Goal: Transaction & Acquisition: Purchase product/service

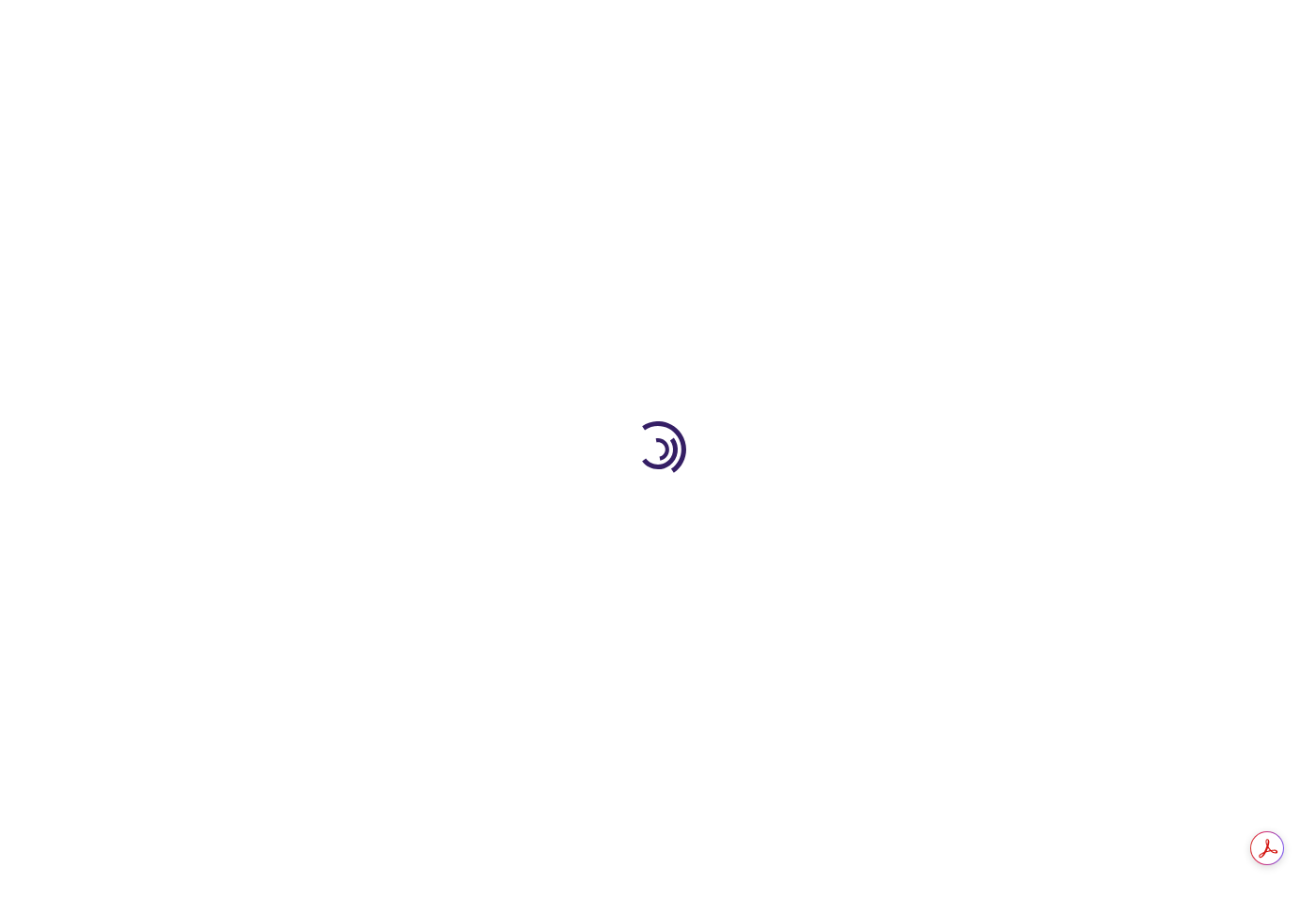
type input "1"
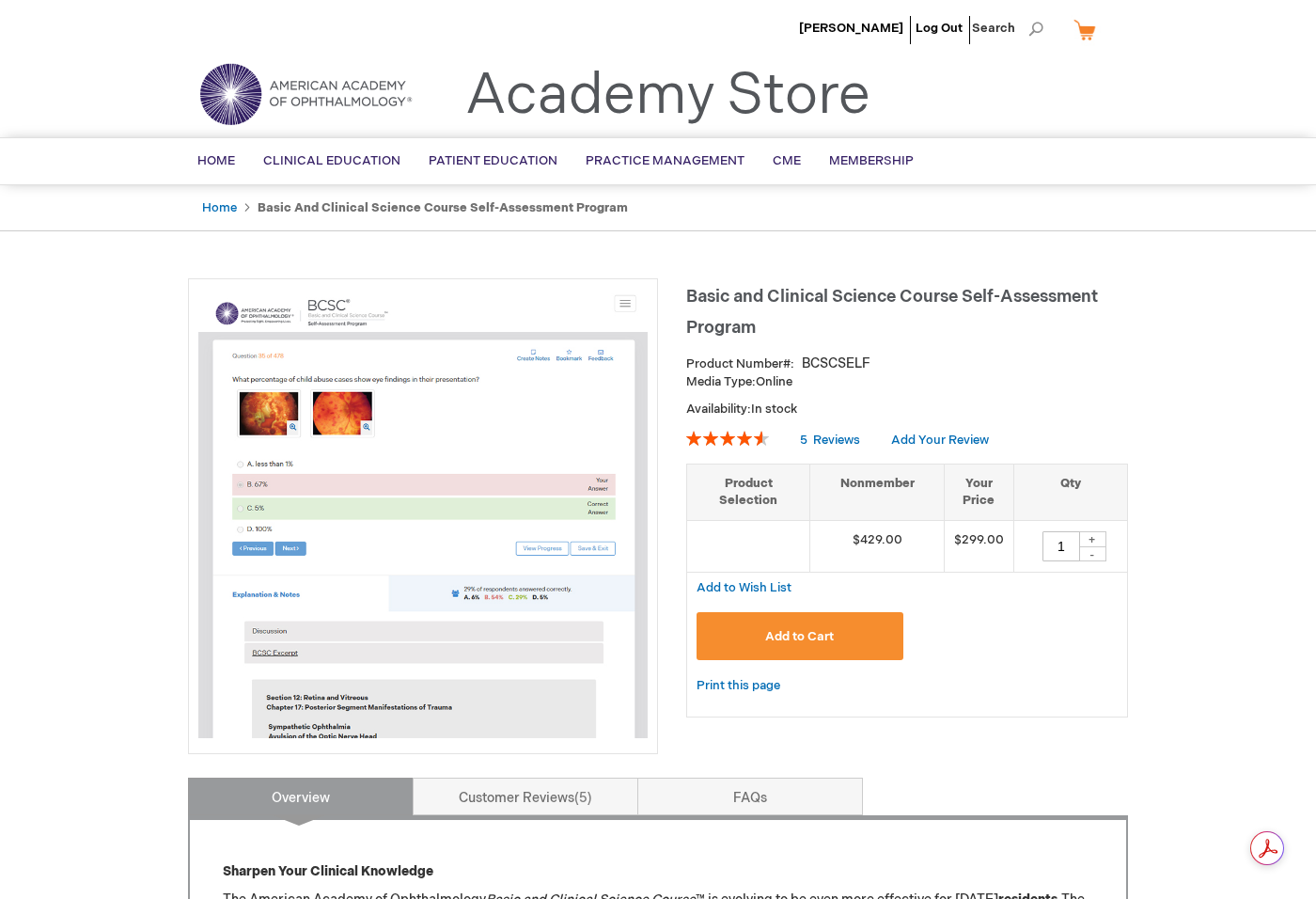
click at [855, 647] on button "Add to Cart" at bounding box center [801, 635] width 207 height 48
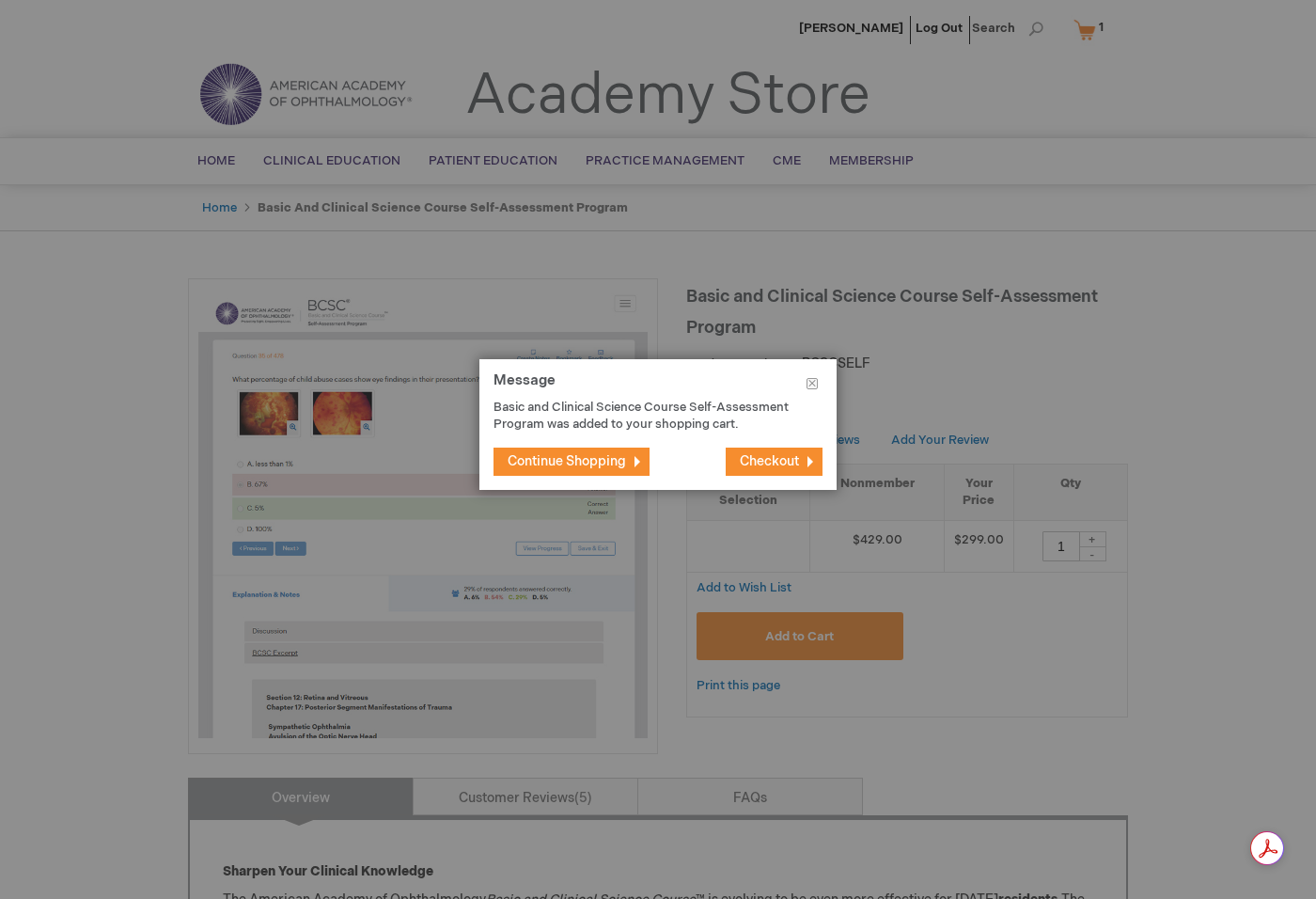
click at [782, 456] on span "Checkout" at bounding box center [769, 461] width 60 height 16
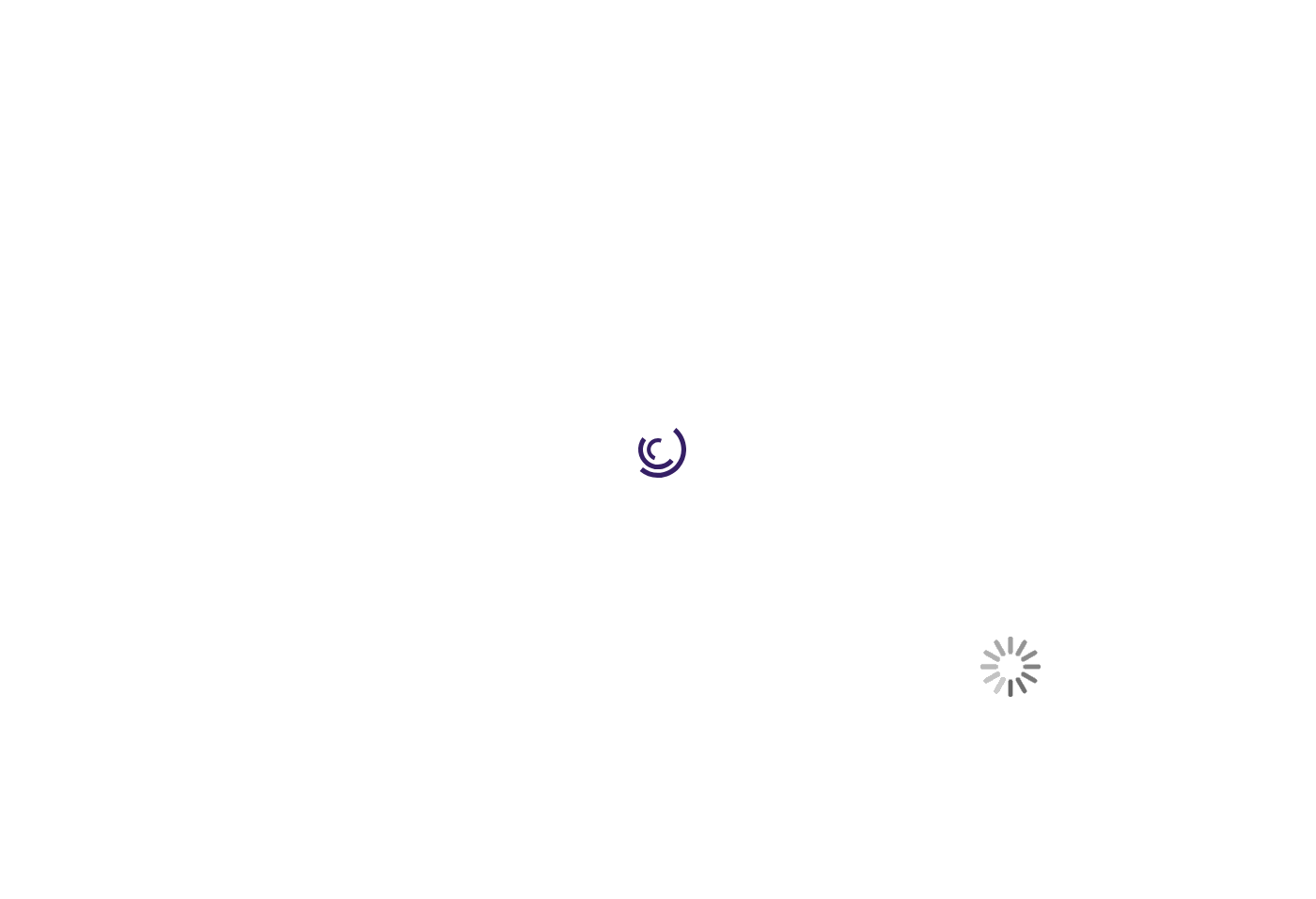
select select "US"
select select "18"
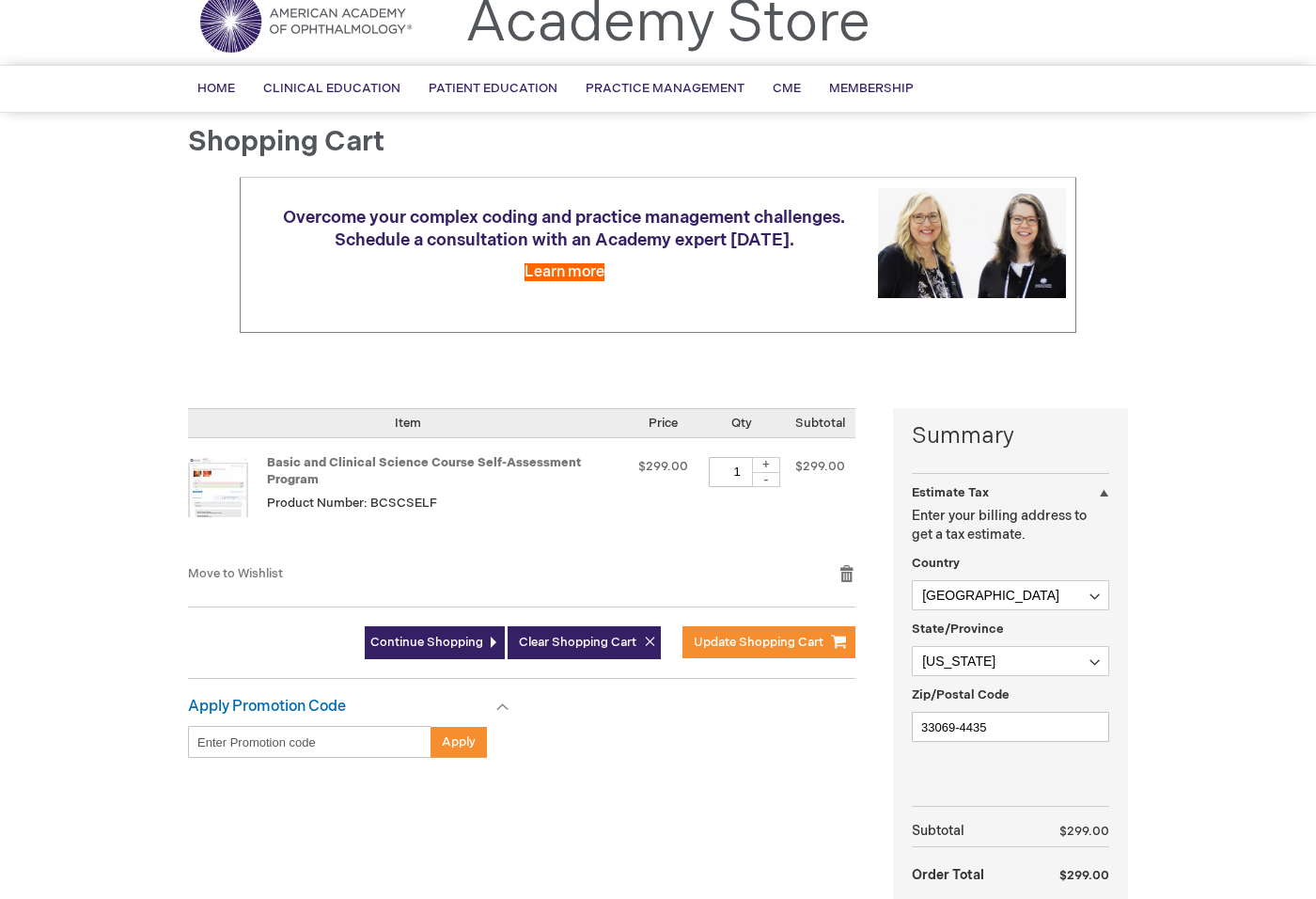
scroll to position [73, 0]
click at [233, 738] on input "Enter discount code" at bounding box center [309, 740] width 243 height 32
paste input "4LC7csg17WU1KP6iGN9Pnp"
type input "4LC7csg17WU1KP6iGN9Pnp"
click at [452, 746] on span "Apply" at bounding box center [459, 740] width 34 height 15
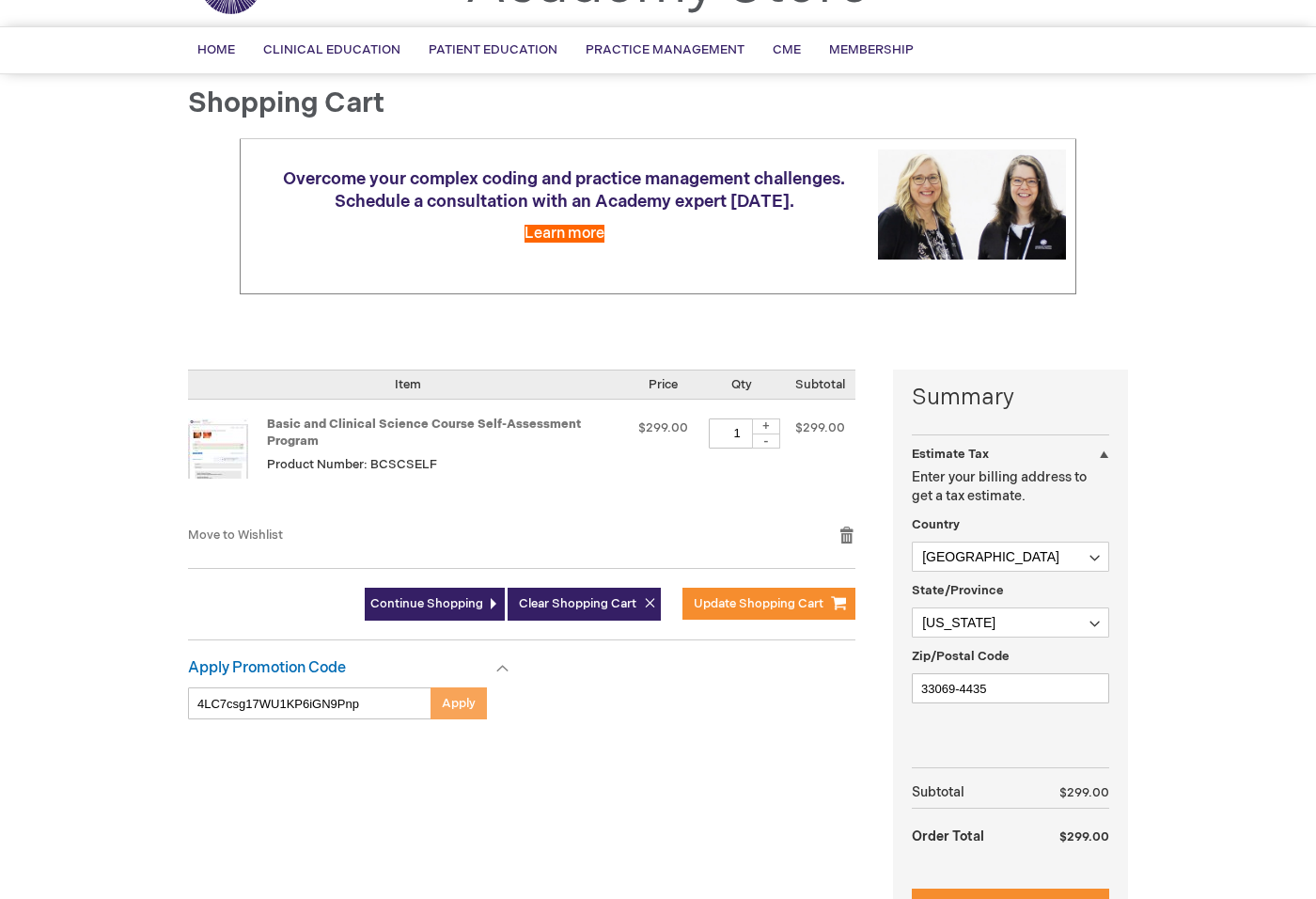
scroll to position [123, 0]
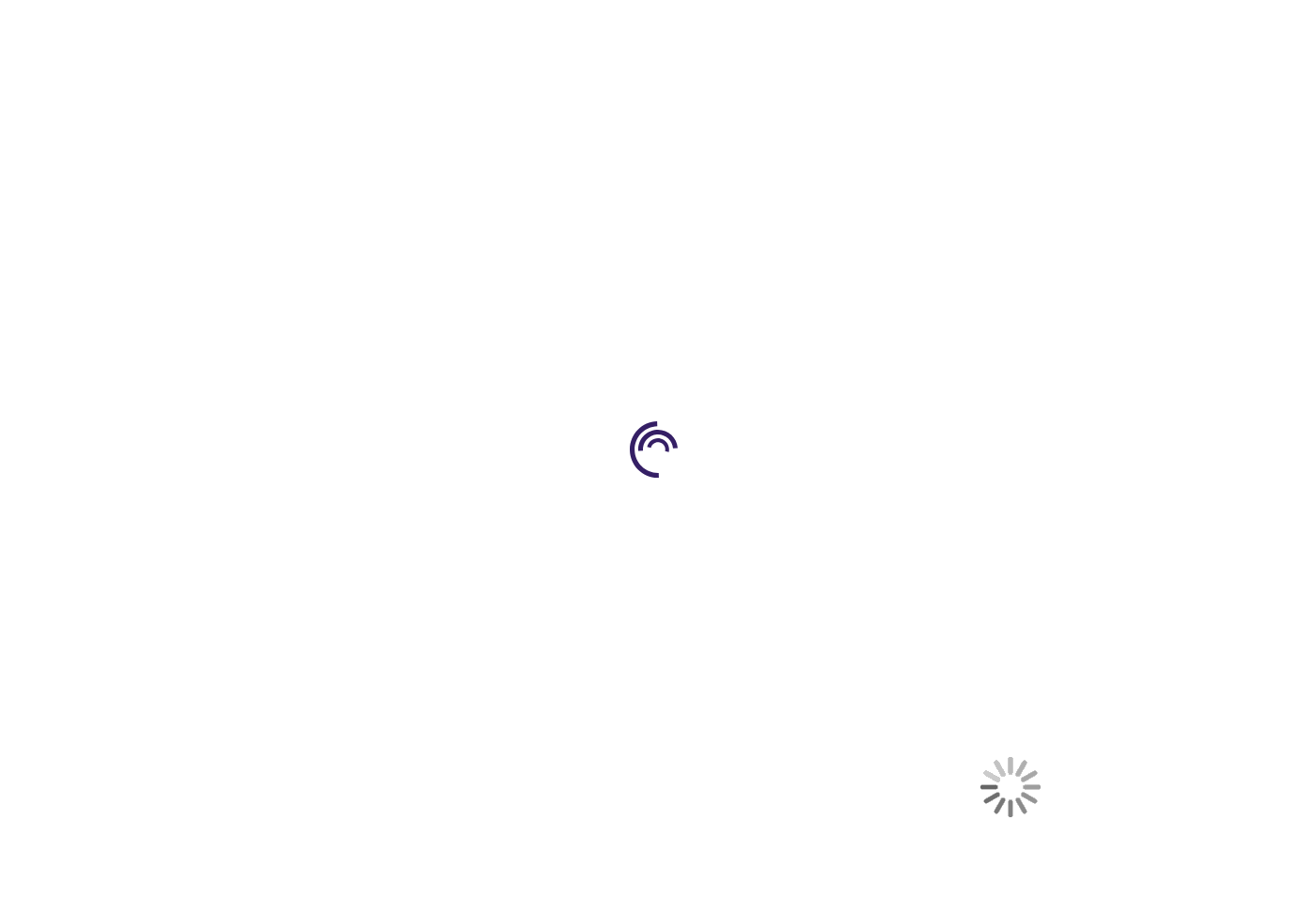
scroll to position [73, 0]
select select "US"
select select "18"
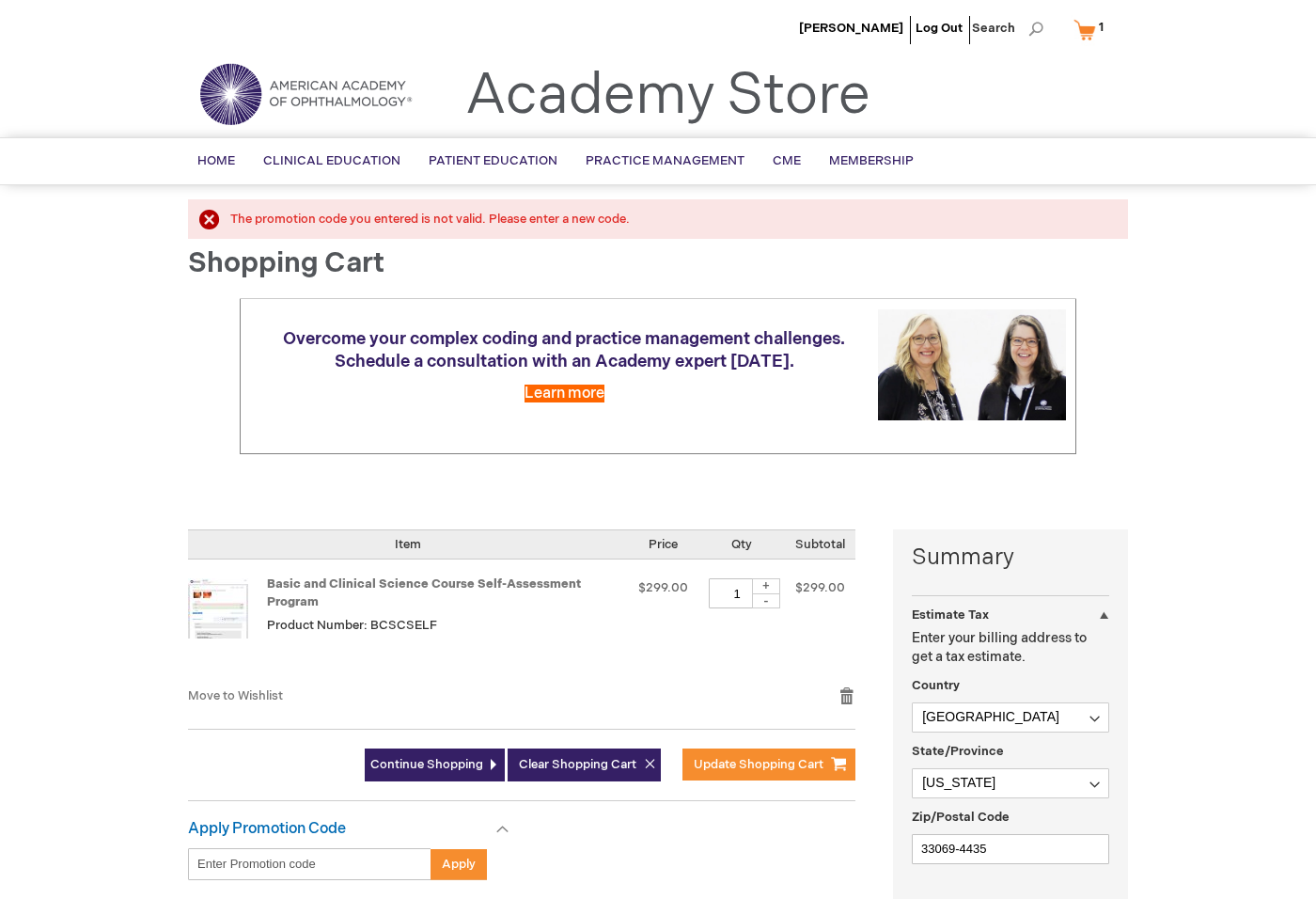
scroll to position [3, 0]
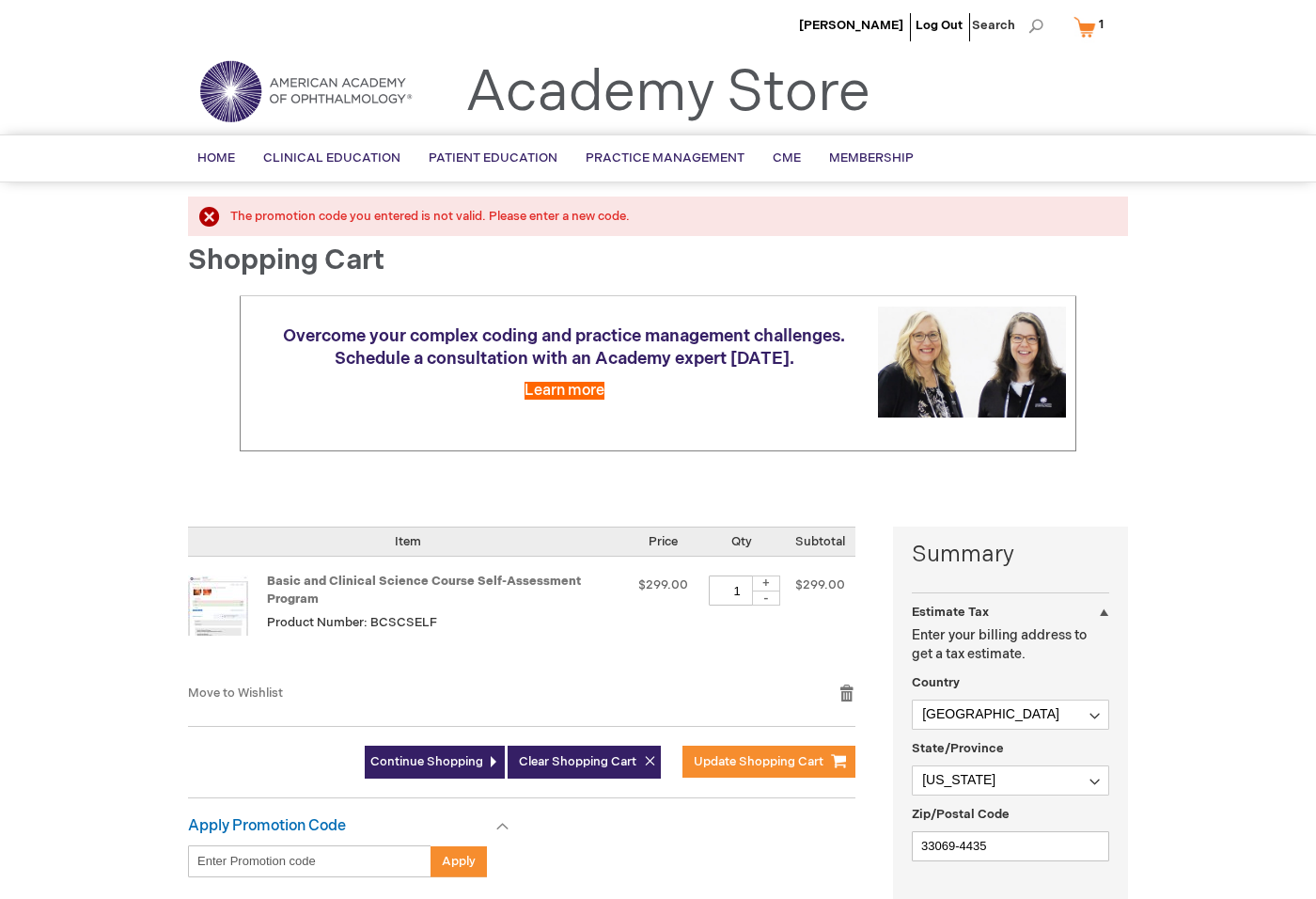
click at [230, 216] on div "The promotion code you entered is not valid. Please enter a new code." at bounding box center [670, 217] width 879 height 18
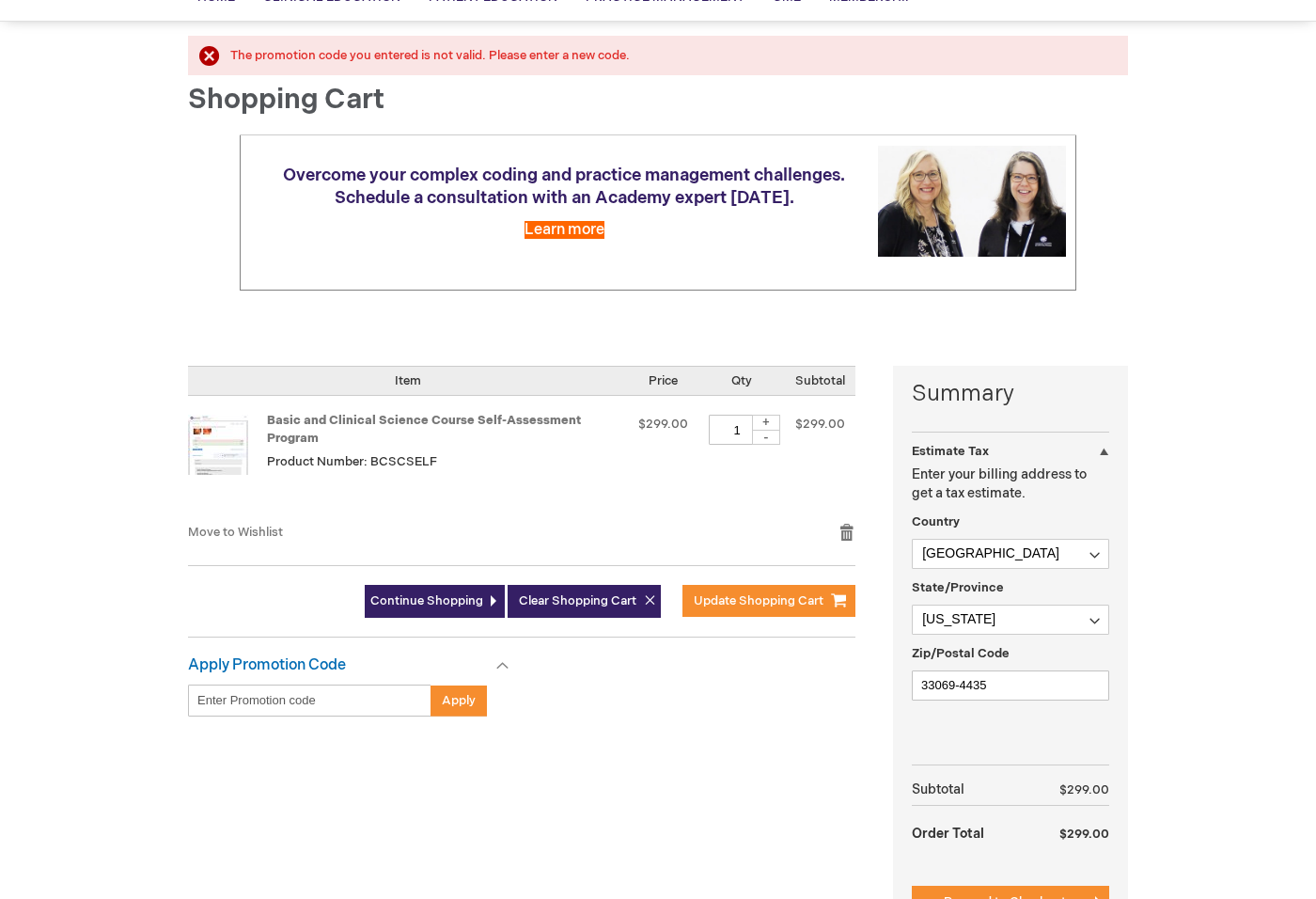
scroll to position [0, 0]
